Goal: Information Seeking & Learning: Learn about a topic

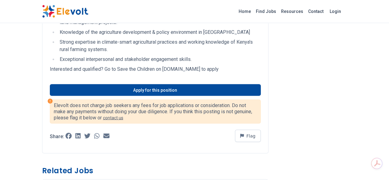
scroll to position [567, 0]
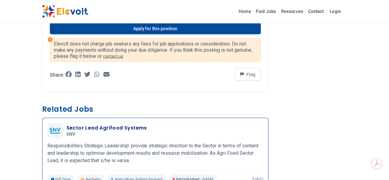
click at [66, 124] on h3 "Sector Lead Agrifood Systems" at bounding box center [106, 127] width 81 height 7
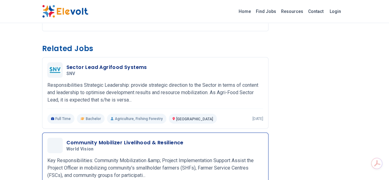
scroll to position [636, 0]
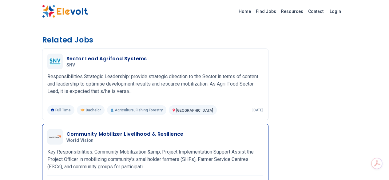
click at [82, 130] on h3 "Community Mobilizer Livelihood & Resilience" at bounding box center [124, 133] width 117 height 7
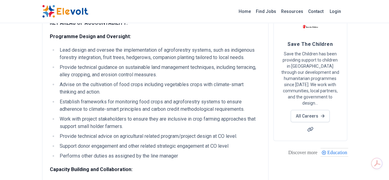
scroll to position [0, 0]
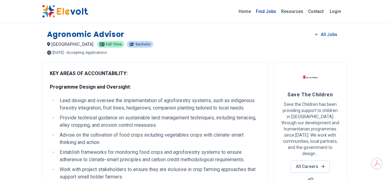
click at [278, 12] on link "Find Jobs" at bounding box center [265, 11] width 25 height 10
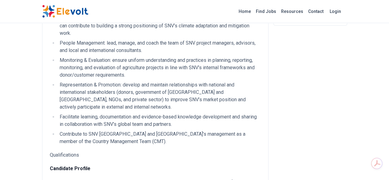
scroll to position [184, 0]
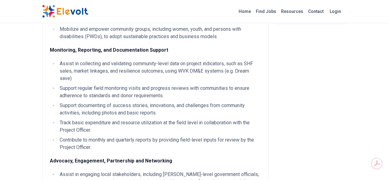
scroll to position [154, 0]
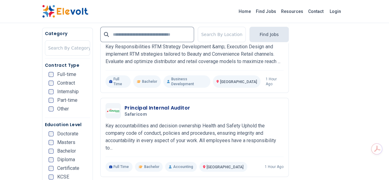
scroll to position [1045, 0]
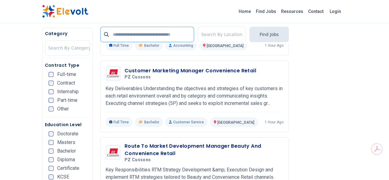
click at [124, 35] on input "text" at bounding box center [147, 34] width 94 height 15
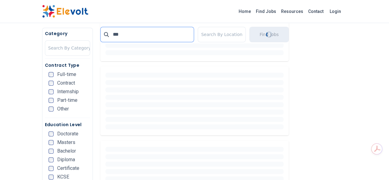
scroll to position [0, 0]
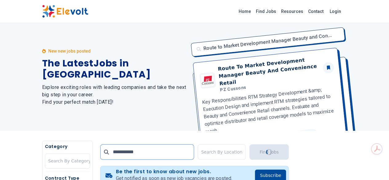
type input "**********"
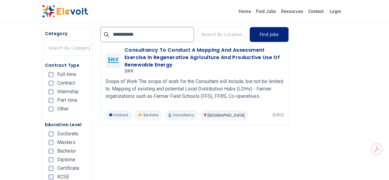
scroll to position [154, 0]
